Goal: Task Accomplishment & Management: Manage account settings

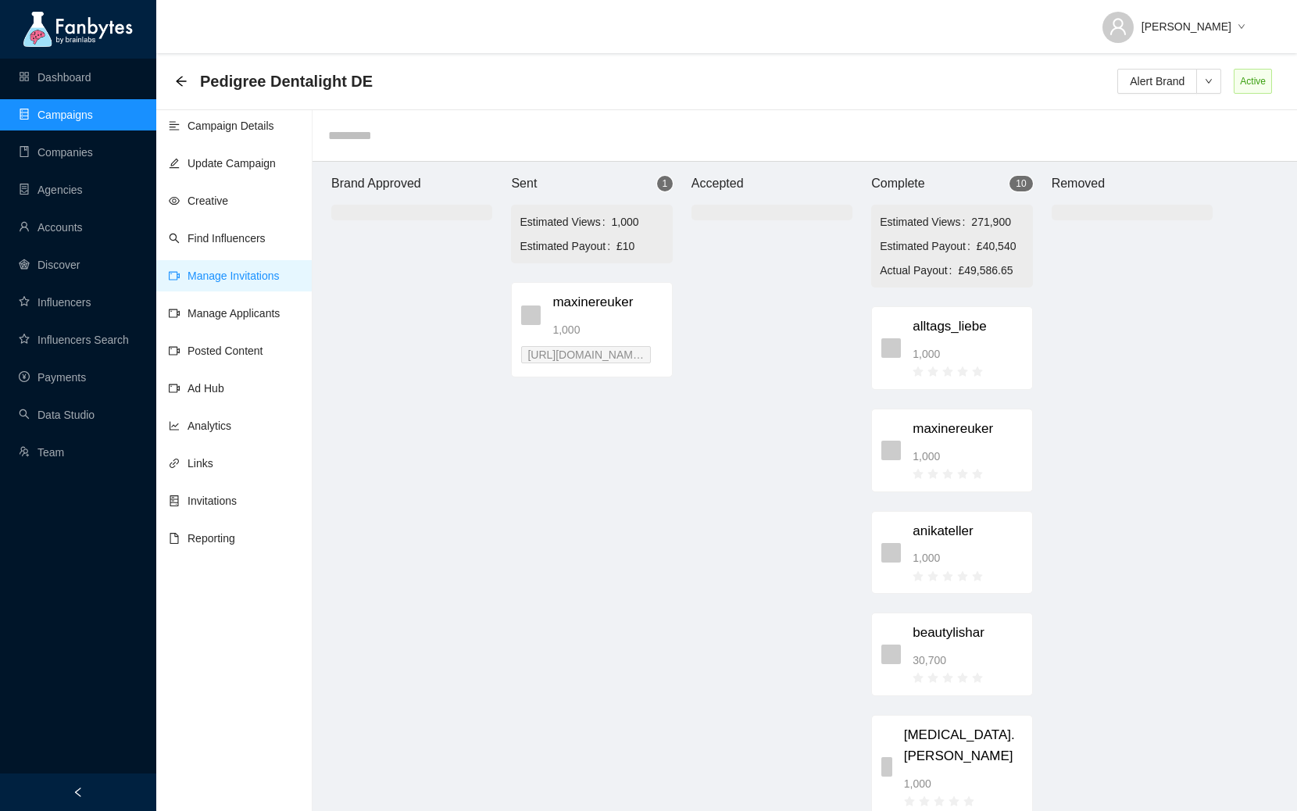
scroll to position [15, 0]
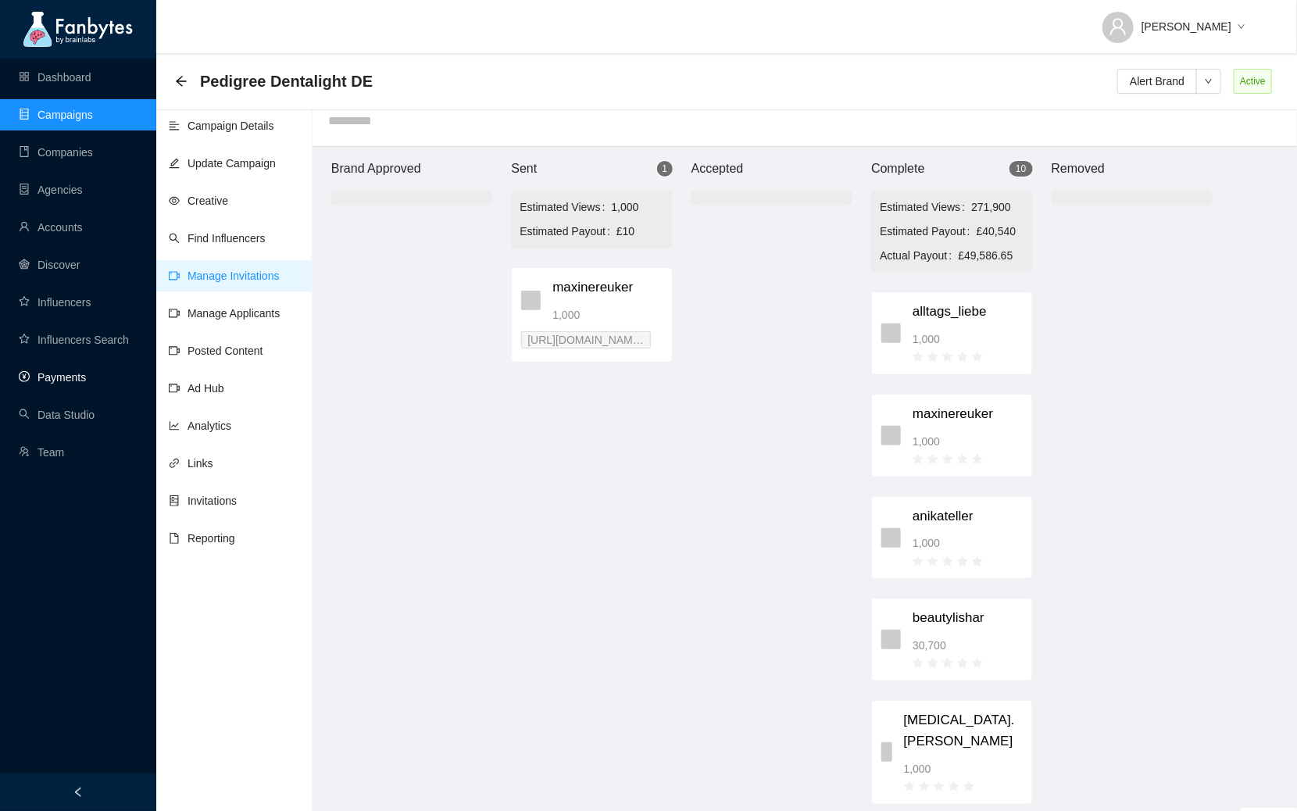
click at [70, 379] on link "Payments" at bounding box center [52, 377] width 67 height 12
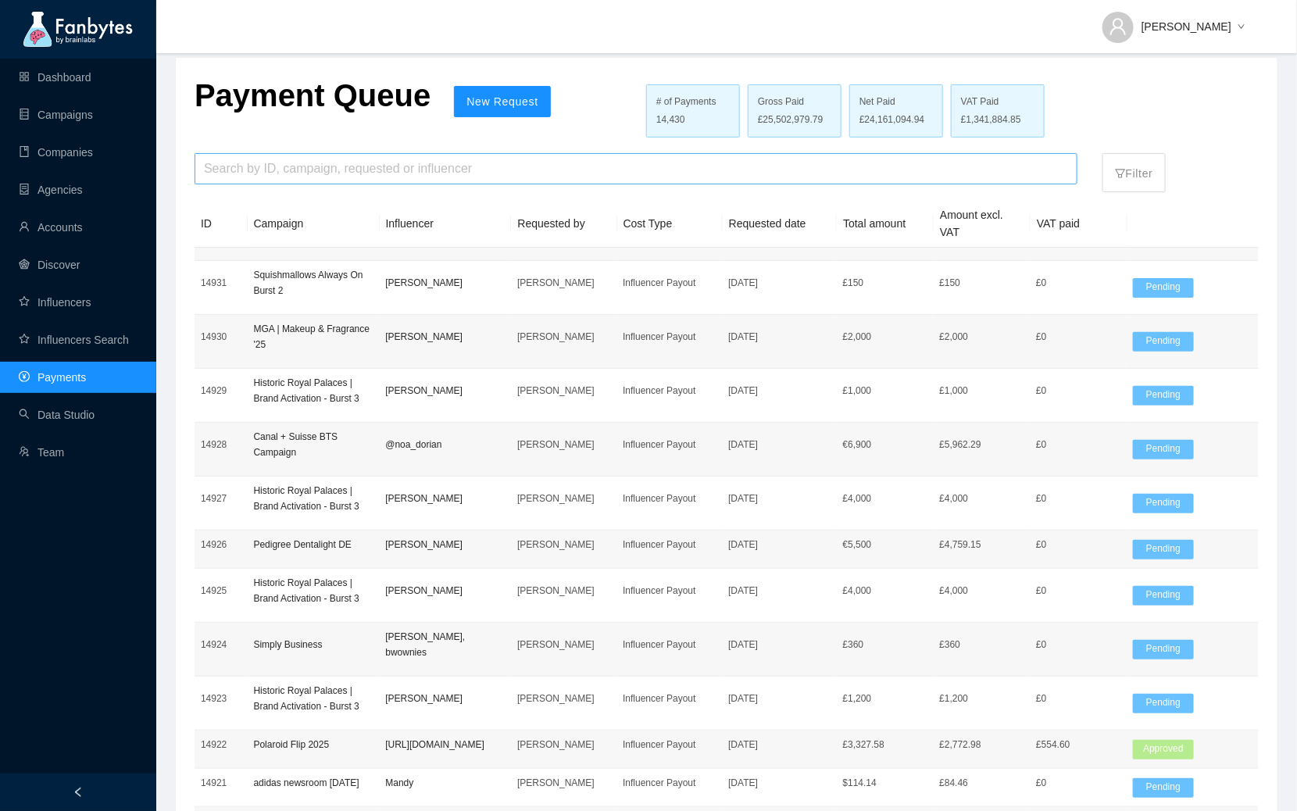
click at [237, 161] on input "search" at bounding box center [636, 169] width 864 height 30
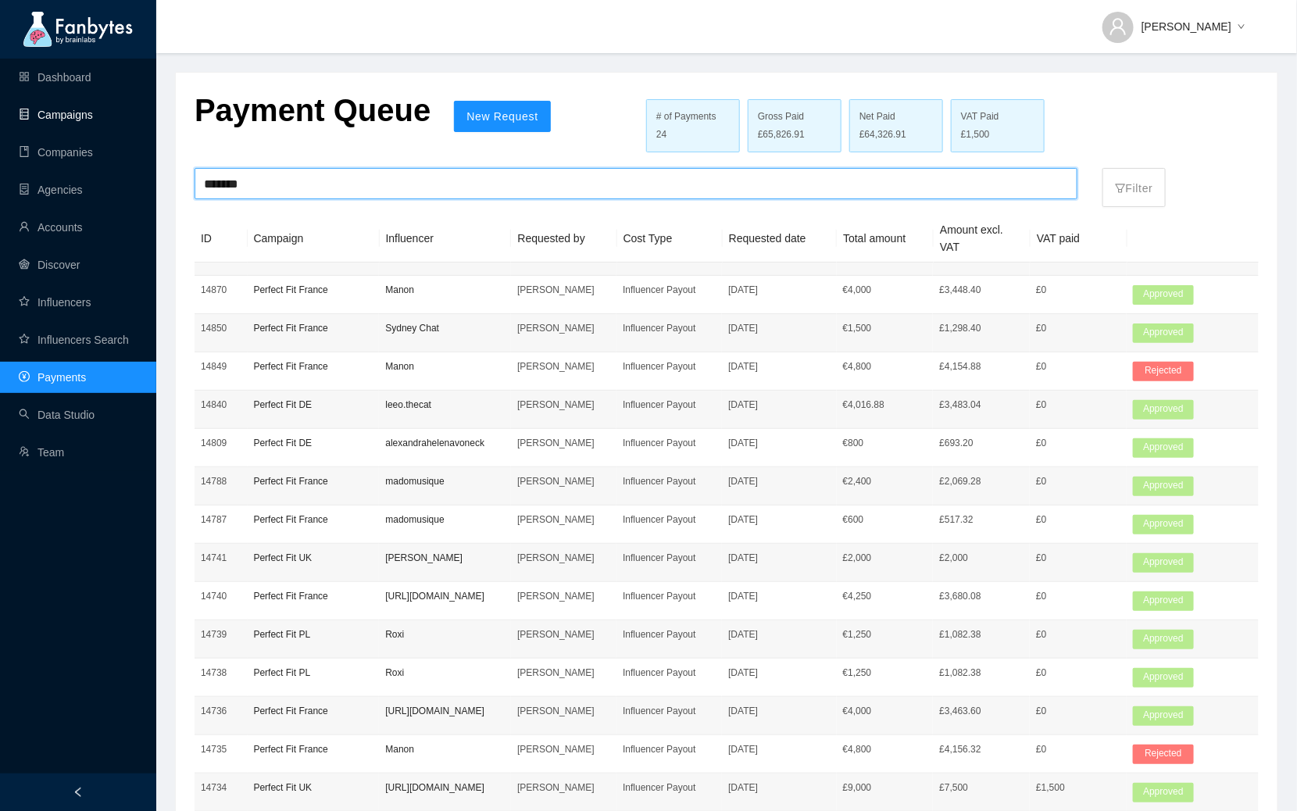
type input "*******"
click at [63, 110] on link "Campaigns" at bounding box center [56, 115] width 74 height 12
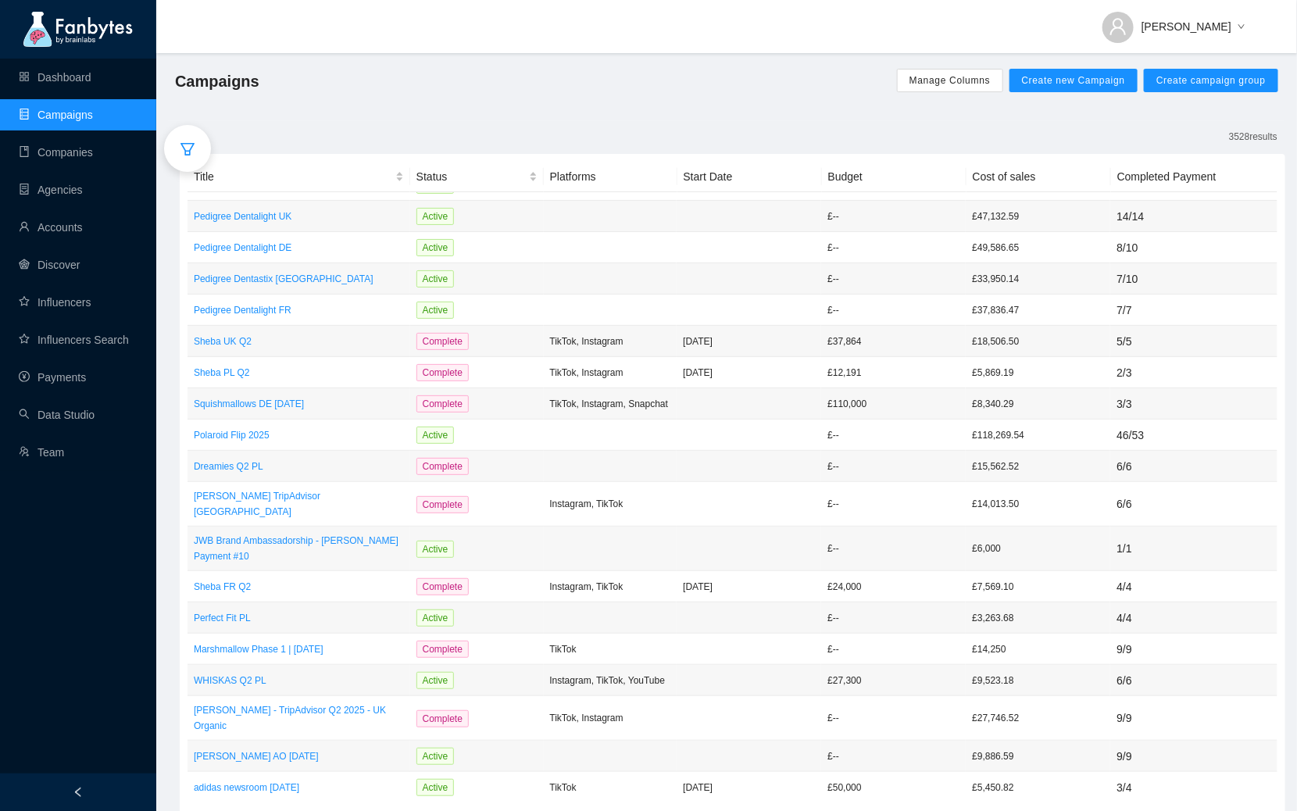
scroll to position [59, 0]
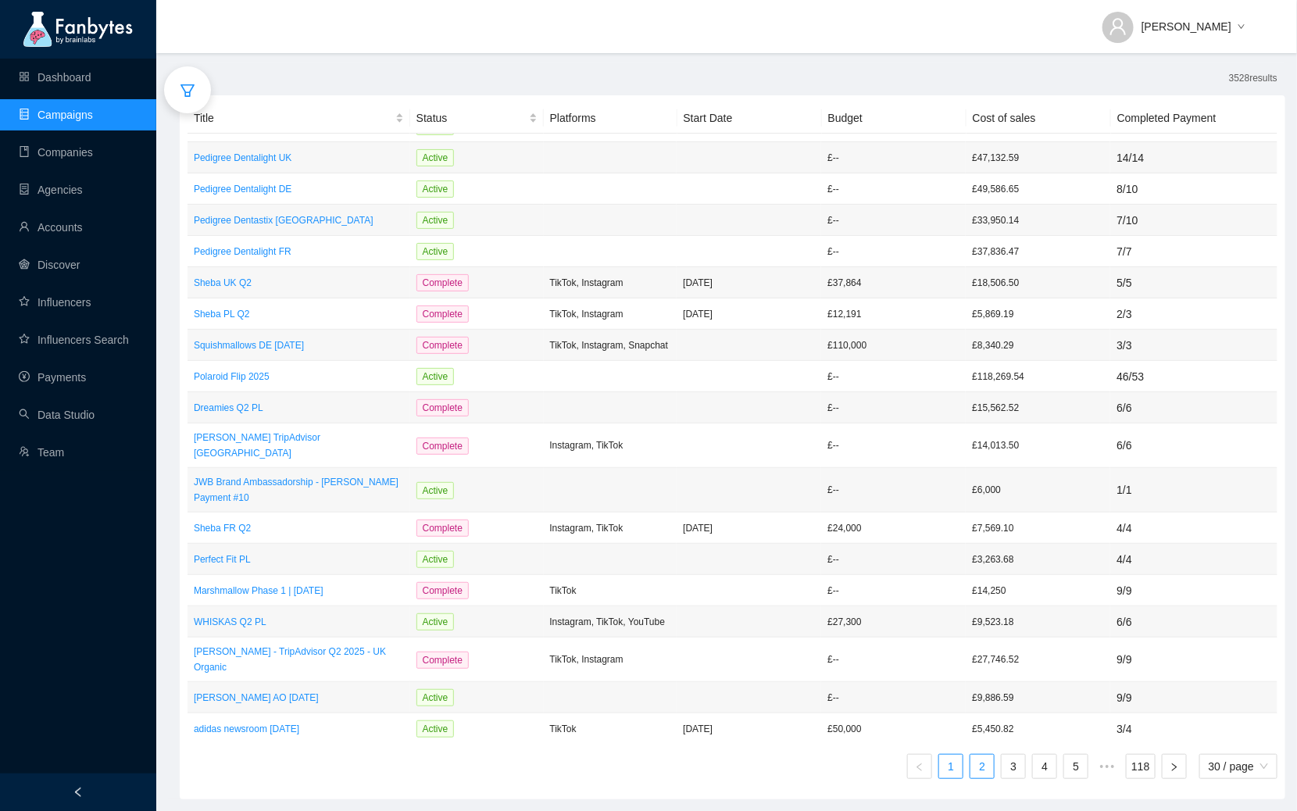
click at [984, 761] on link "2" at bounding box center [981, 766] width 23 height 23
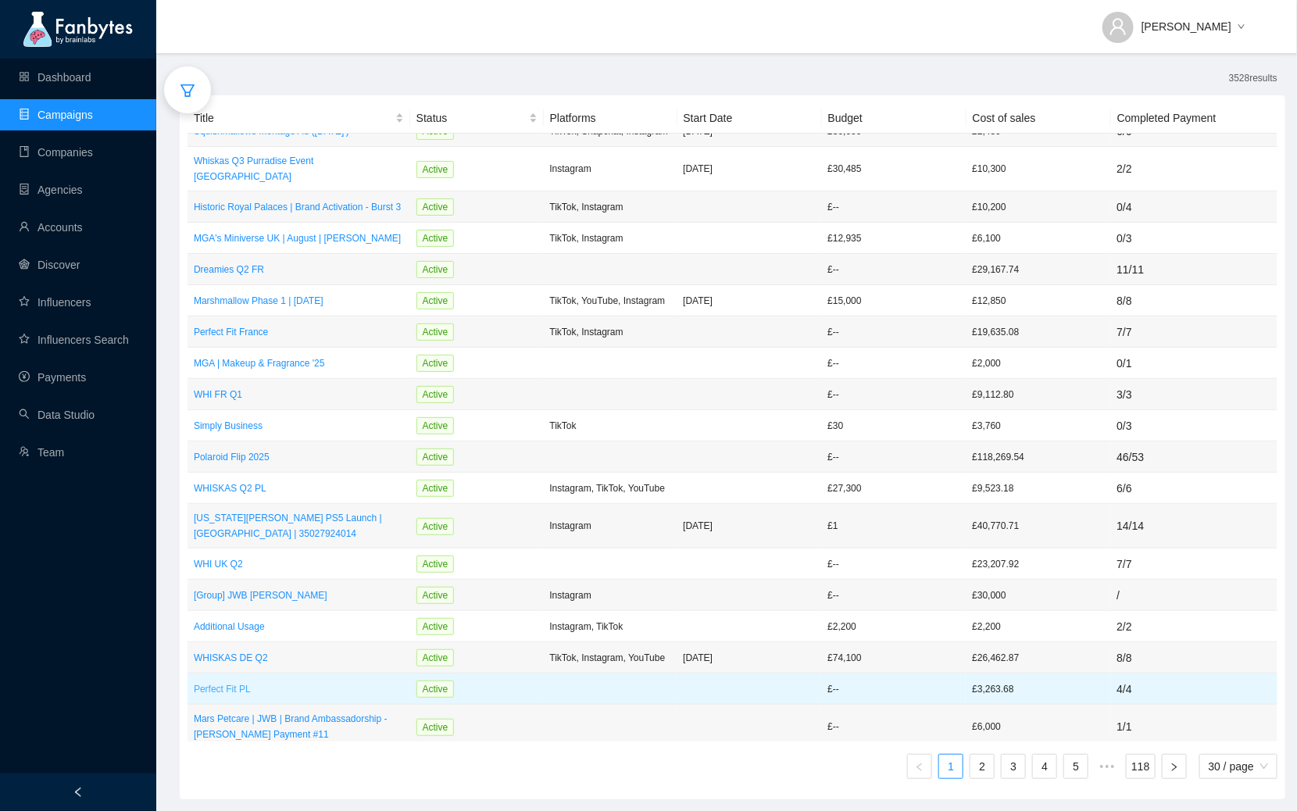
scroll to position [401, 0]
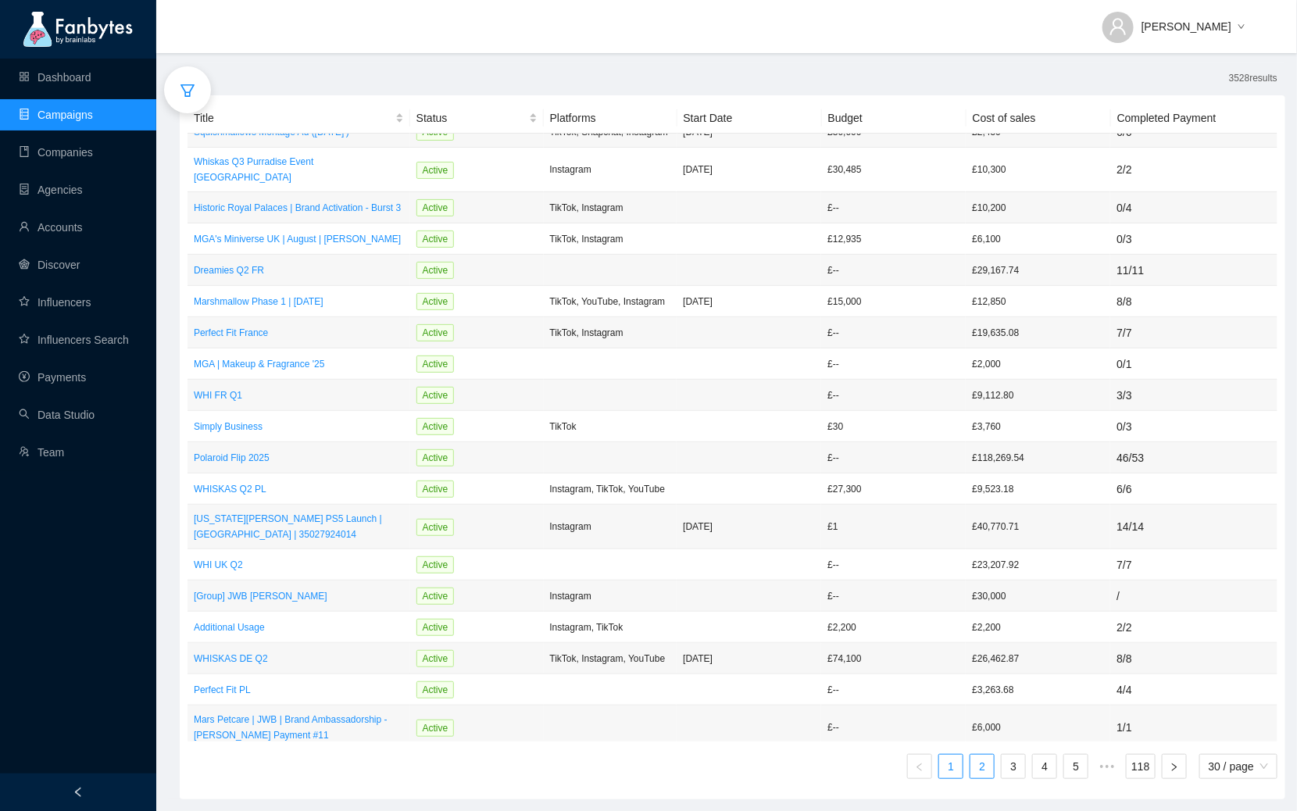
click at [983, 769] on link "2" at bounding box center [981, 766] width 23 height 23
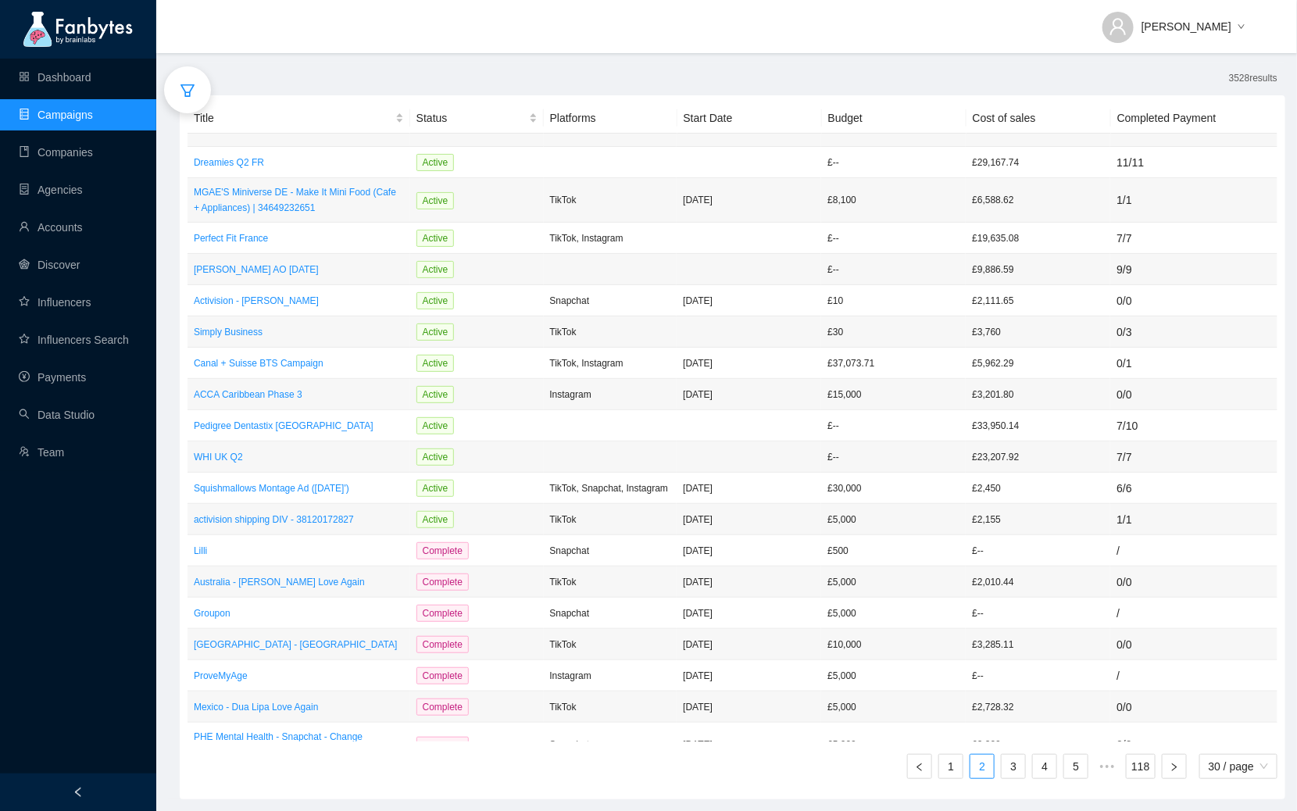
click at [195, 105] on div at bounding box center [187, 89] width 47 height 47
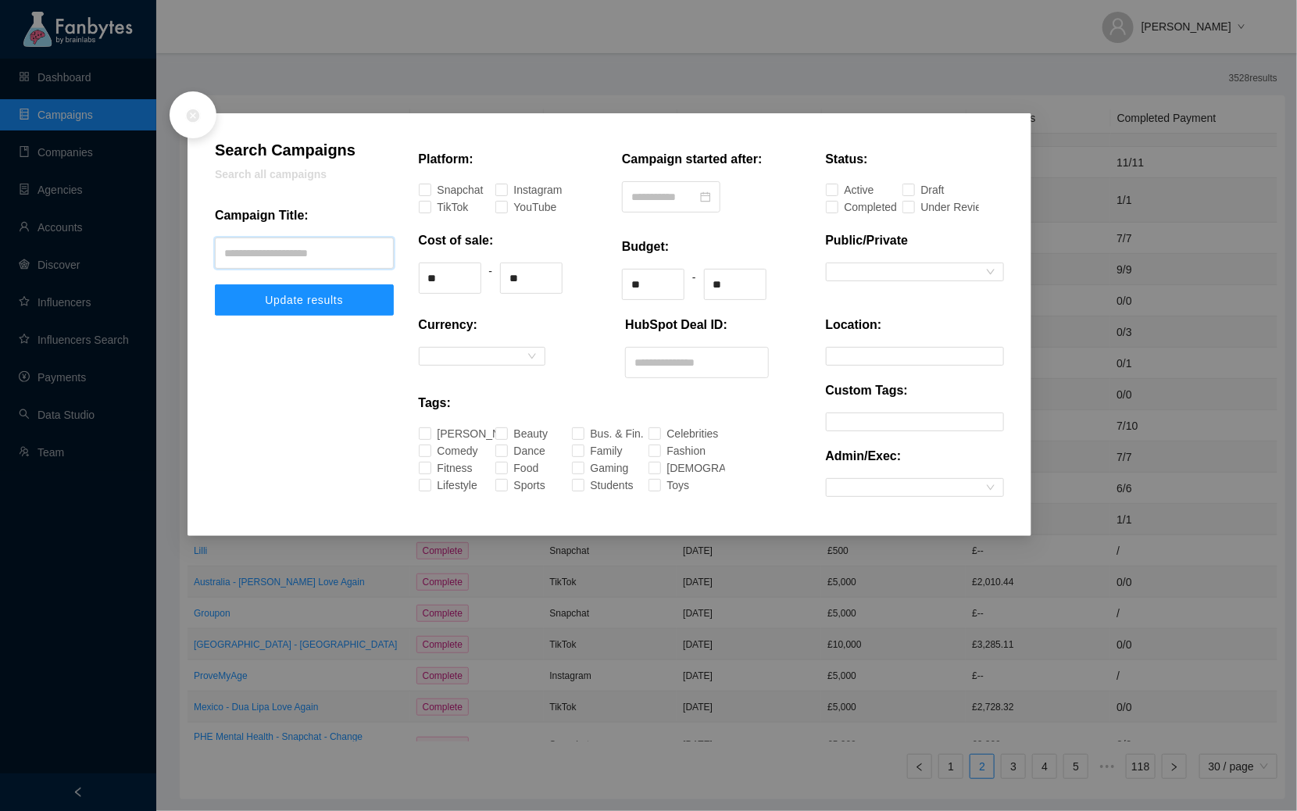
click at [306, 256] on input "text" at bounding box center [304, 252] width 179 height 31
type input "*******"
click at [215, 284] on button "Update results" at bounding box center [304, 299] width 179 height 31
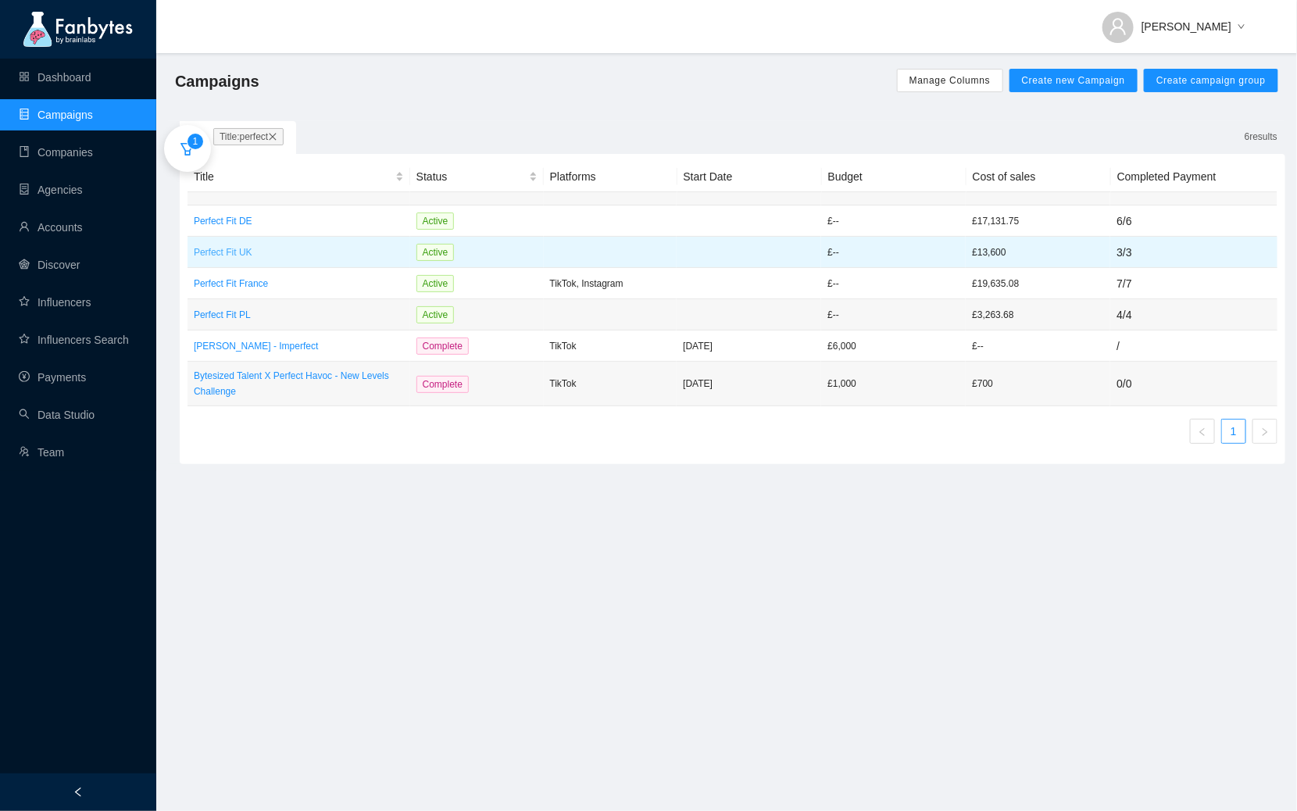
click at [250, 255] on p "Perfect Fit UK" at bounding box center [299, 252] width 210 height 16
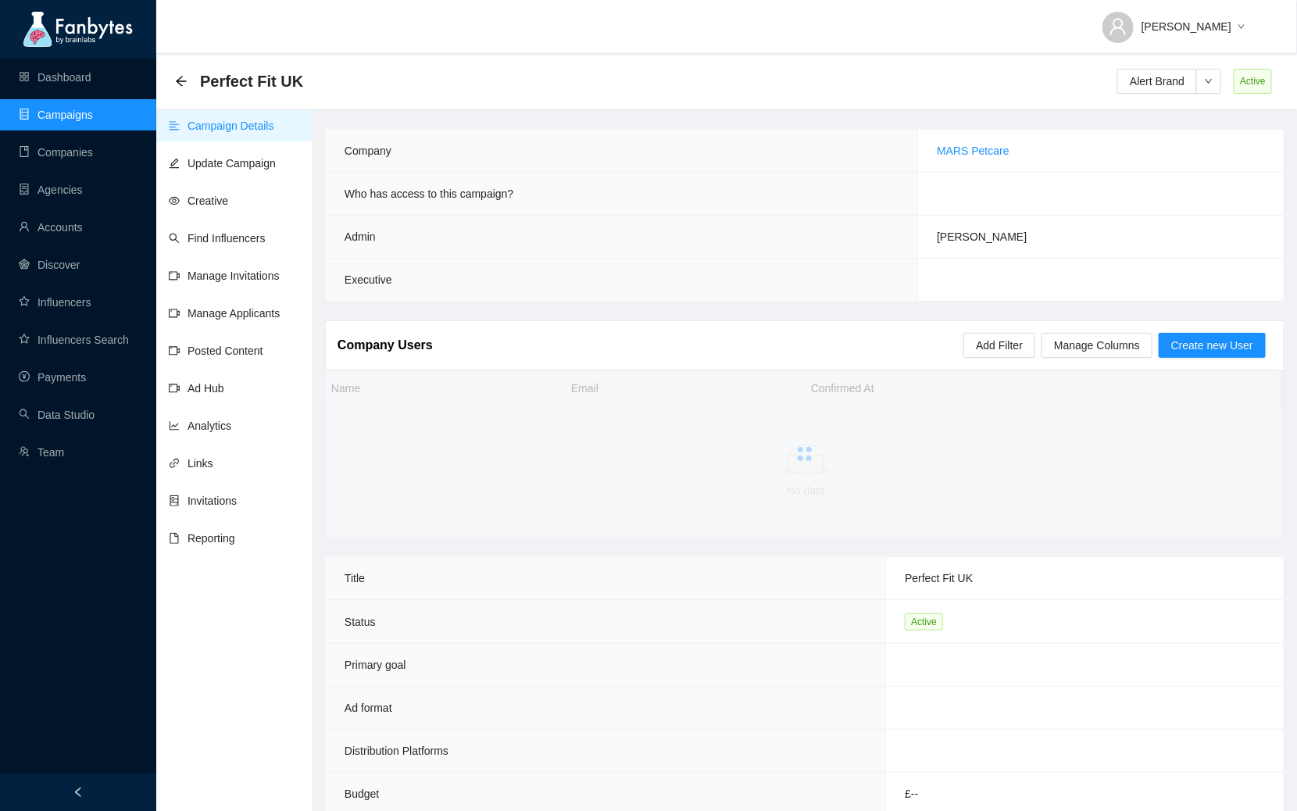
click at [231, 256] on ul "Campaign Details Update Campaign Creative Find Influencers Manage Invitations M…" at bounding box center [234, 512] width 156 height 811
click at [231, 274] on link "Manage Invitations" at bounding box center [224, 275] width 111 height 12
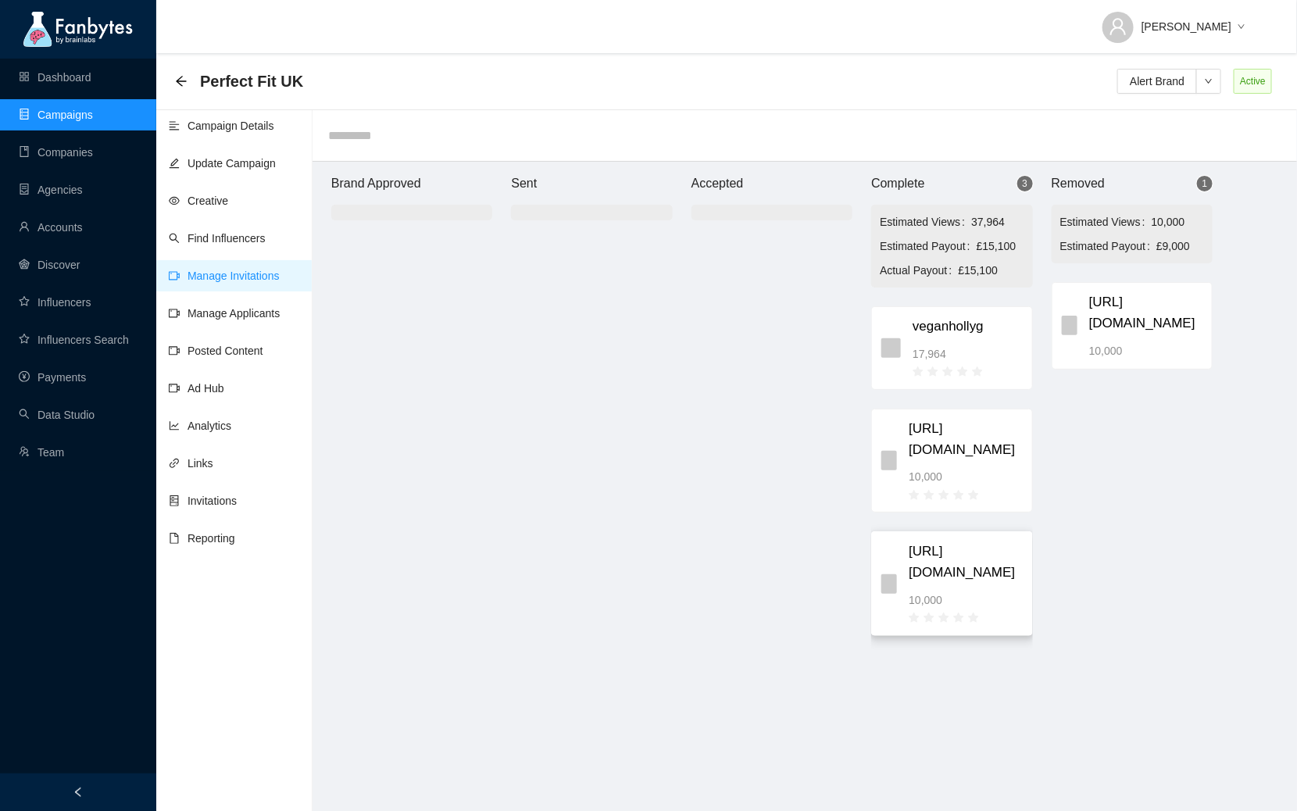
click at [949, 608] on div "10,000" at bounding box center [964, 599] width 113 height 17
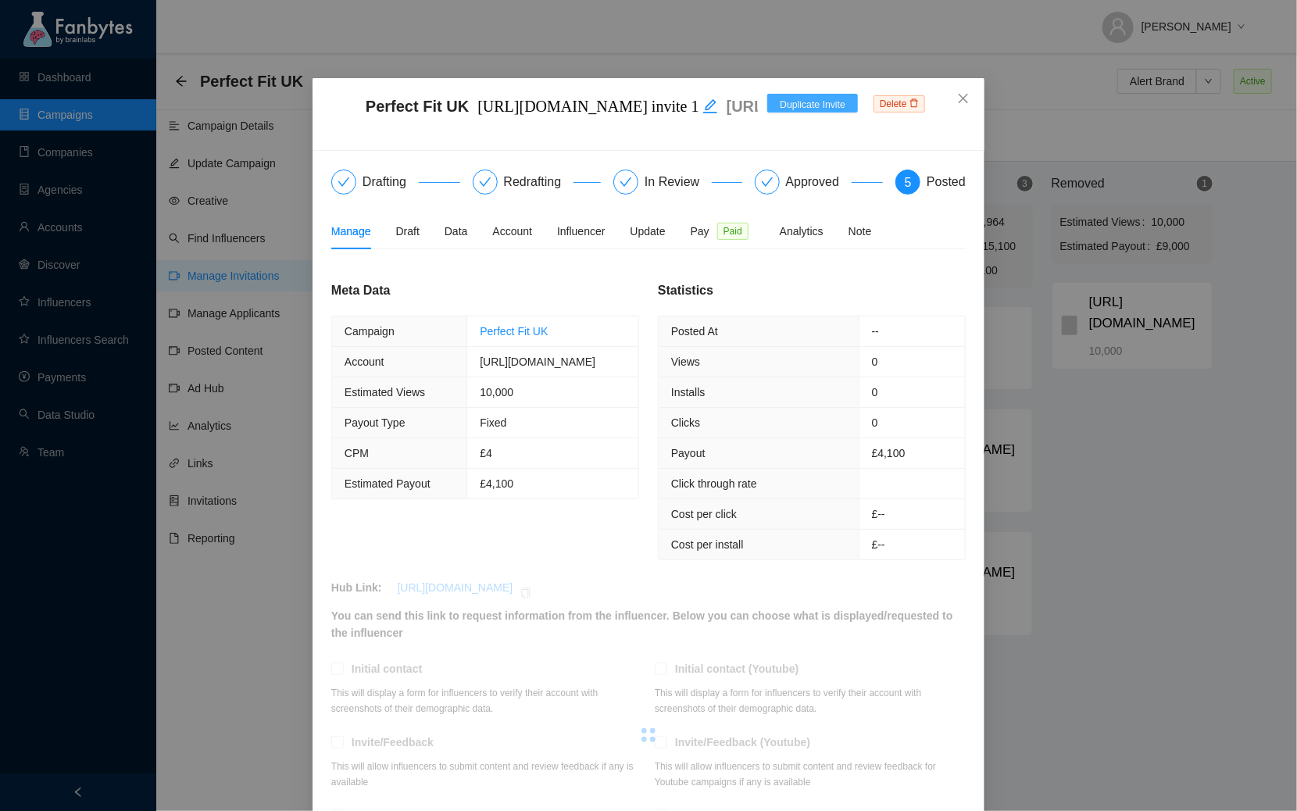
click at [784, 110] on span "Duplicate Invite" at bounding box center [813, 105] width 66 height 15
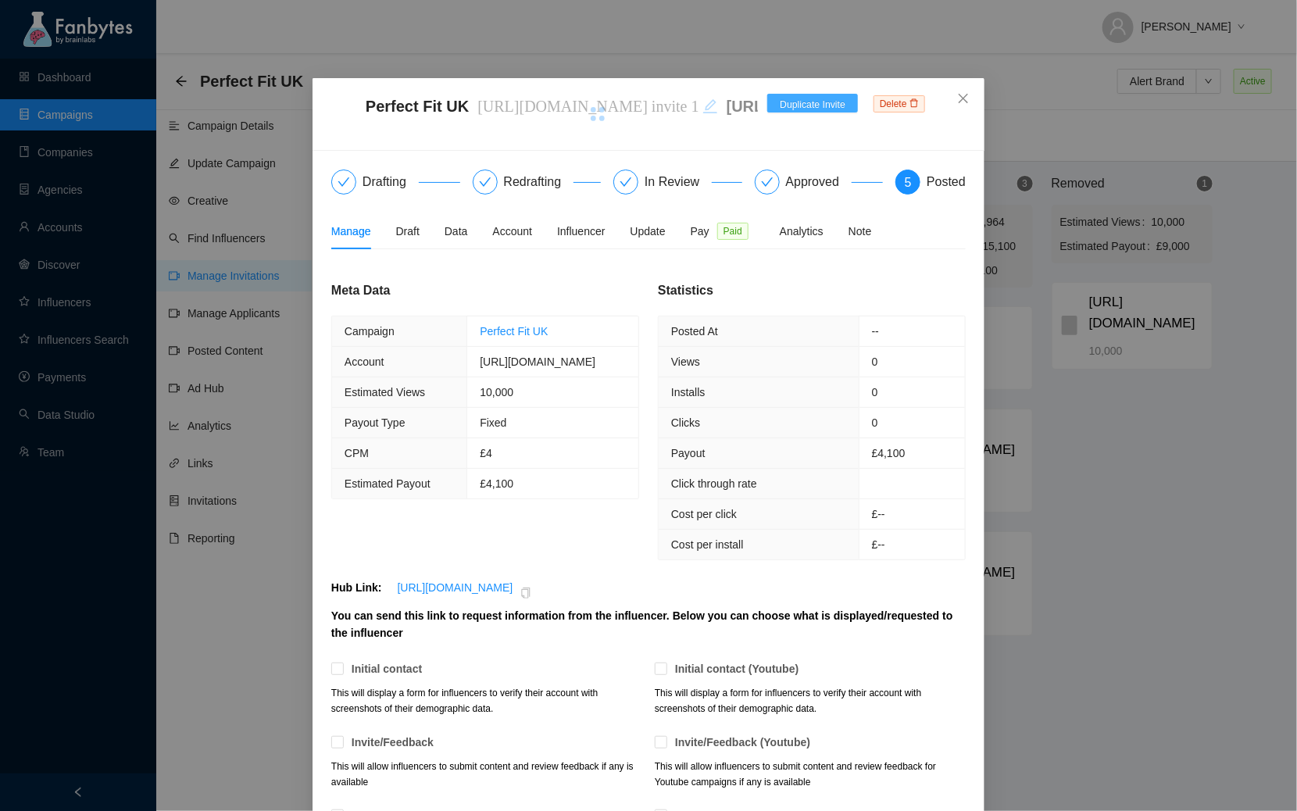
click at [788, 96] on button "Duplicate Invite" at bounding box center [812, 103] width 91 height 19
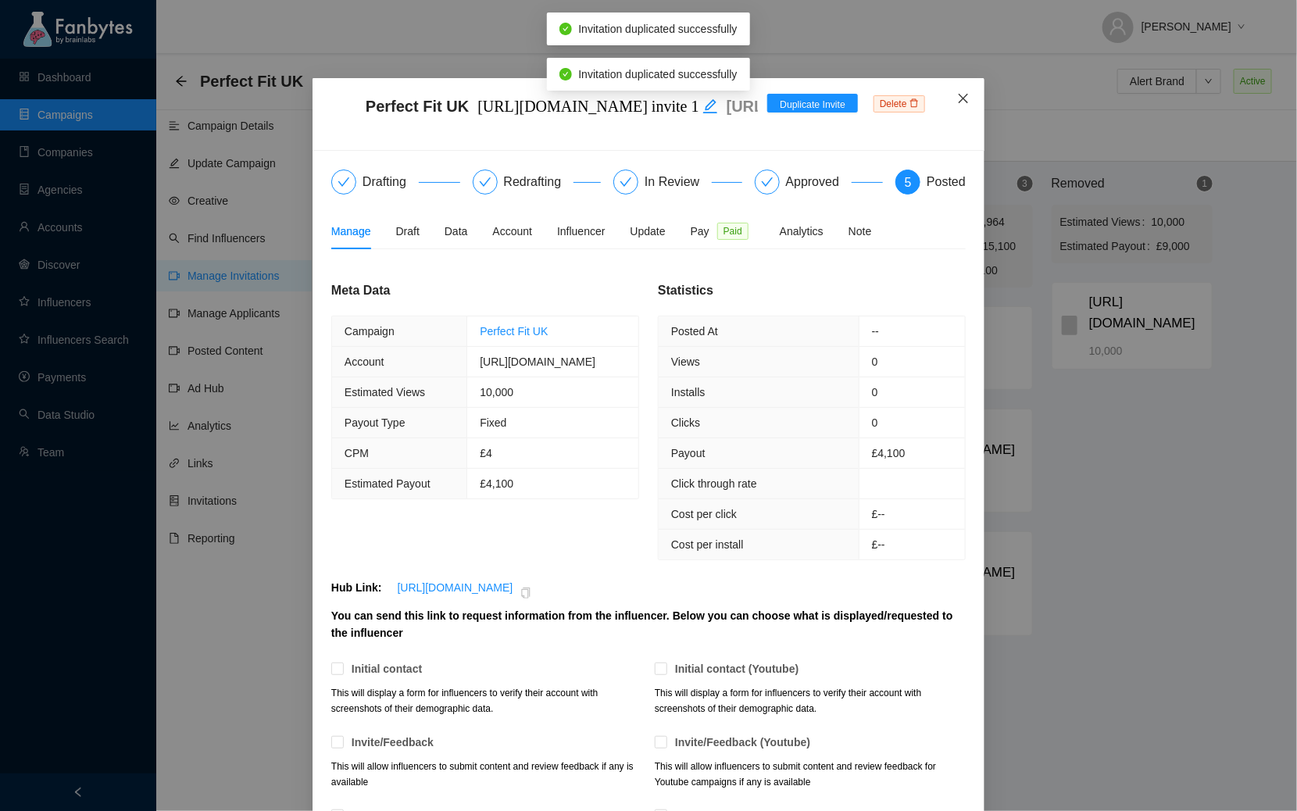
click at [943, 91] on span "Close" at bounding box center [963, 99] width 42 height 42
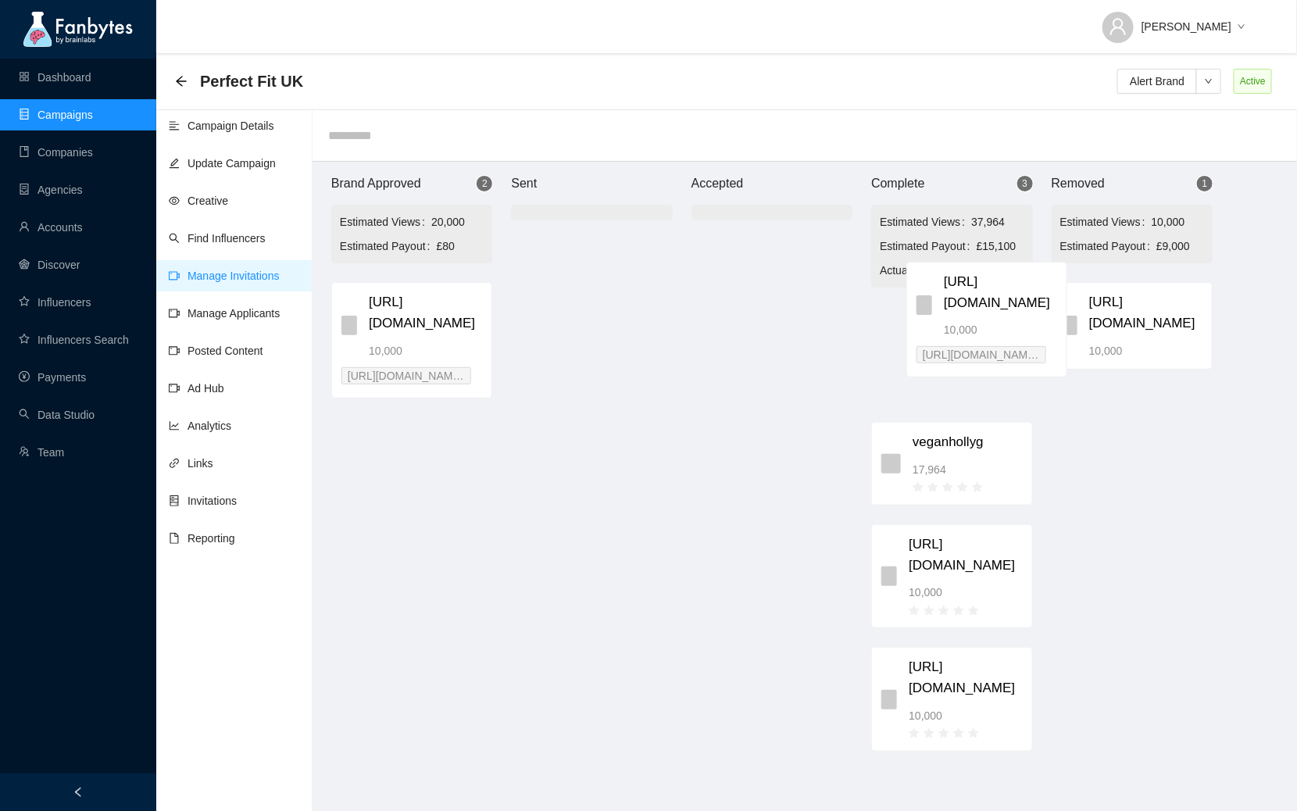
drag, startPoint x: 418, startPoint y: 324, endPoint x: 1001, endPoint y: 292, distance: 583.6
click at [1001, 294] on div "Brand Approved 2 Estimated Views 20,000 Estimated Payout £80 [URL][DOMAIN_NAME]…" at bounding box center [771, 494] width 937 height 665
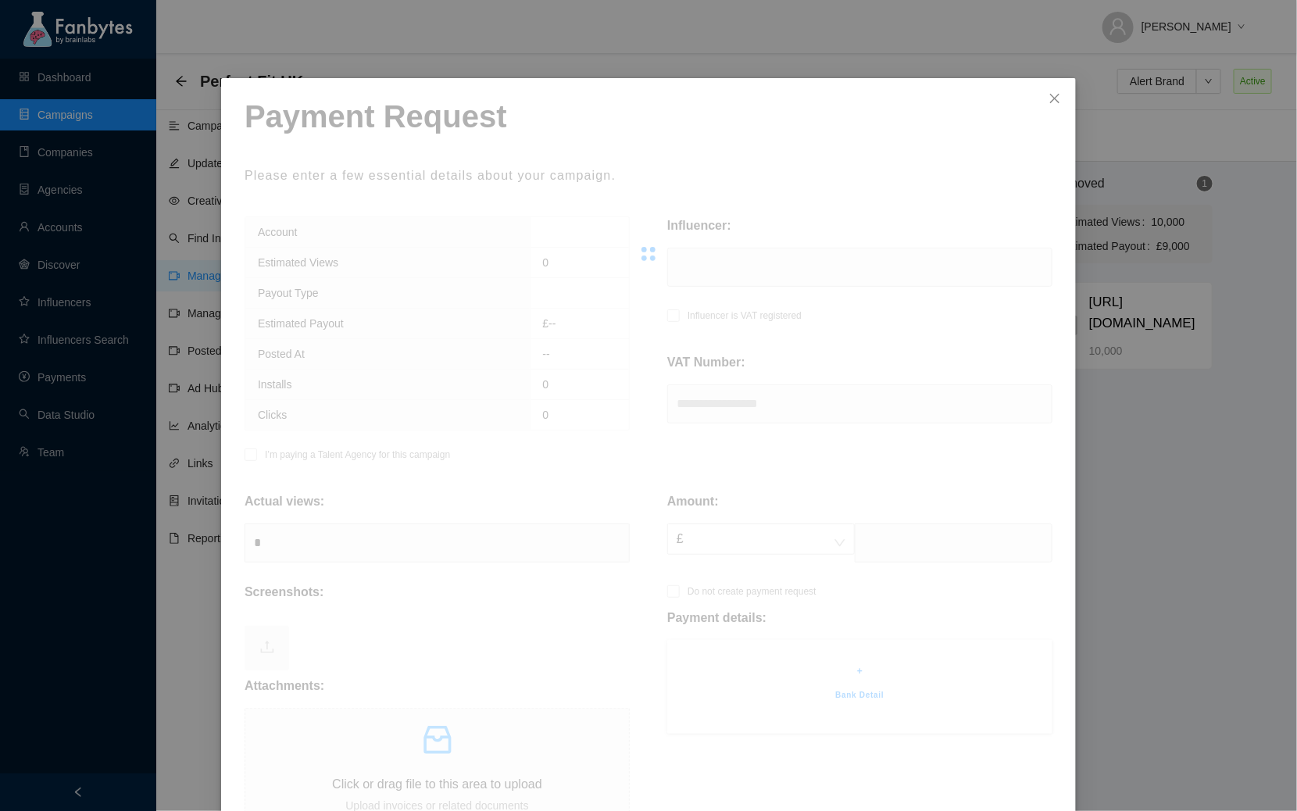
scroll to position [223, 0]
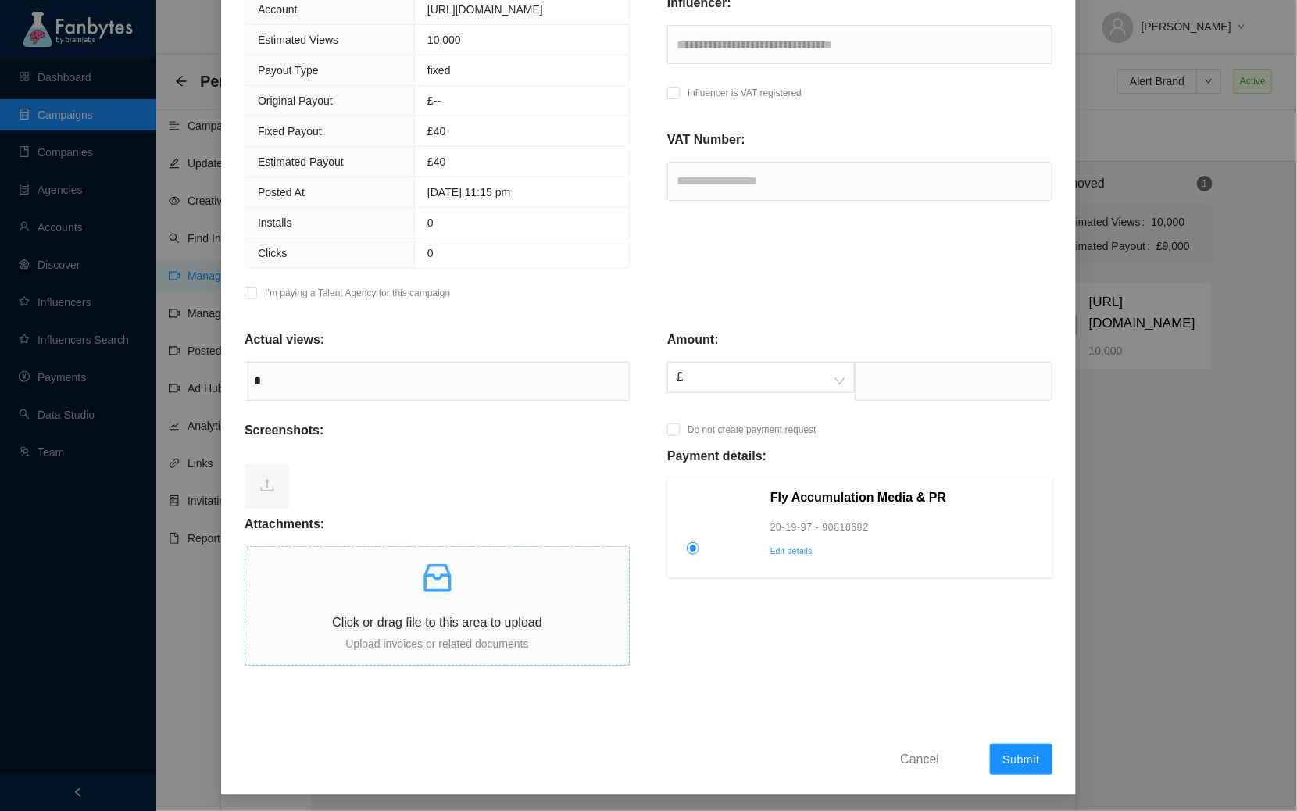
click at [452, 592] on icon "inbox" at bounding box center [437, 577] width 37 height 37
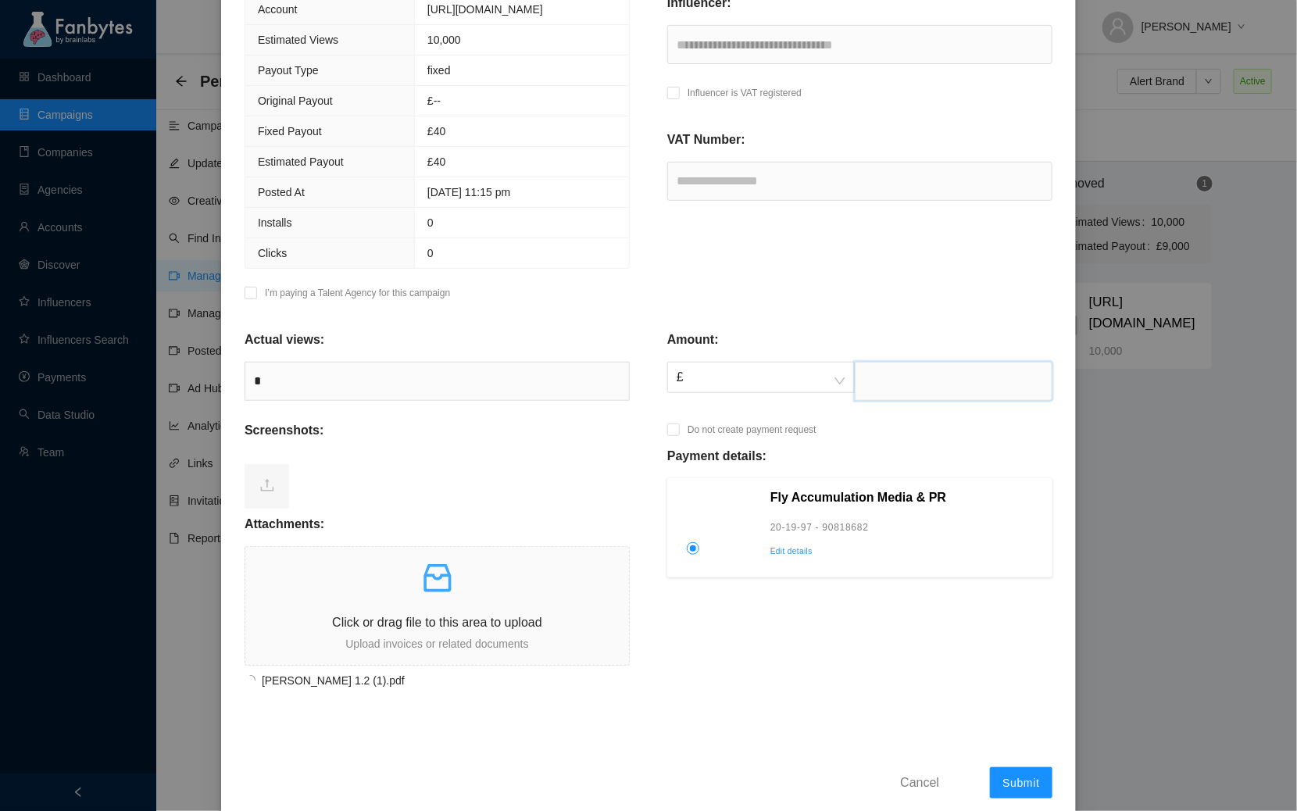
click at [885, 392] on input "text" at bounding box center [954, 381] width 198 height 39
type input "****"
click at [1015, 769] on button "Submit" at bounding box center [1021, 782] width 62 height 31
